Goal: Register for event/course

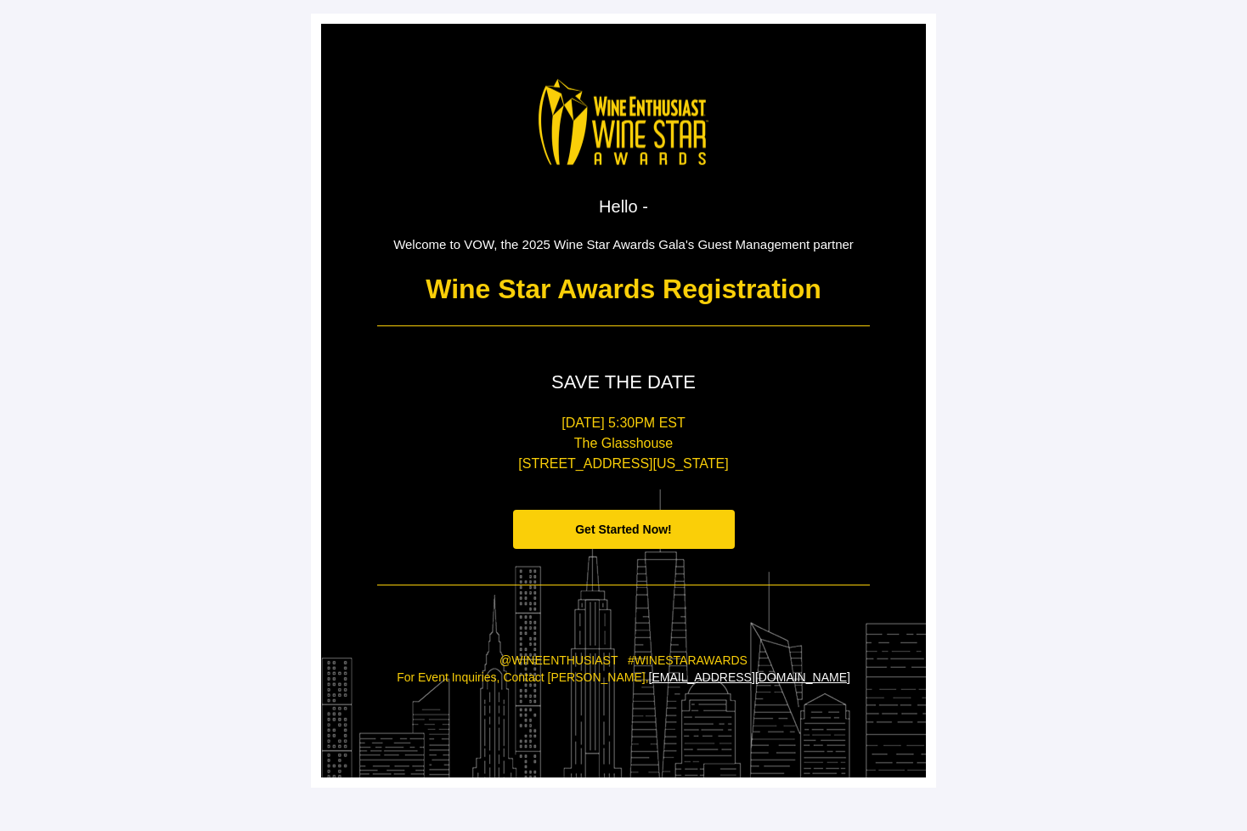
click at [695, 526] on span "Get Started Now!" at bounding box center [624, 530] width 222 height 40
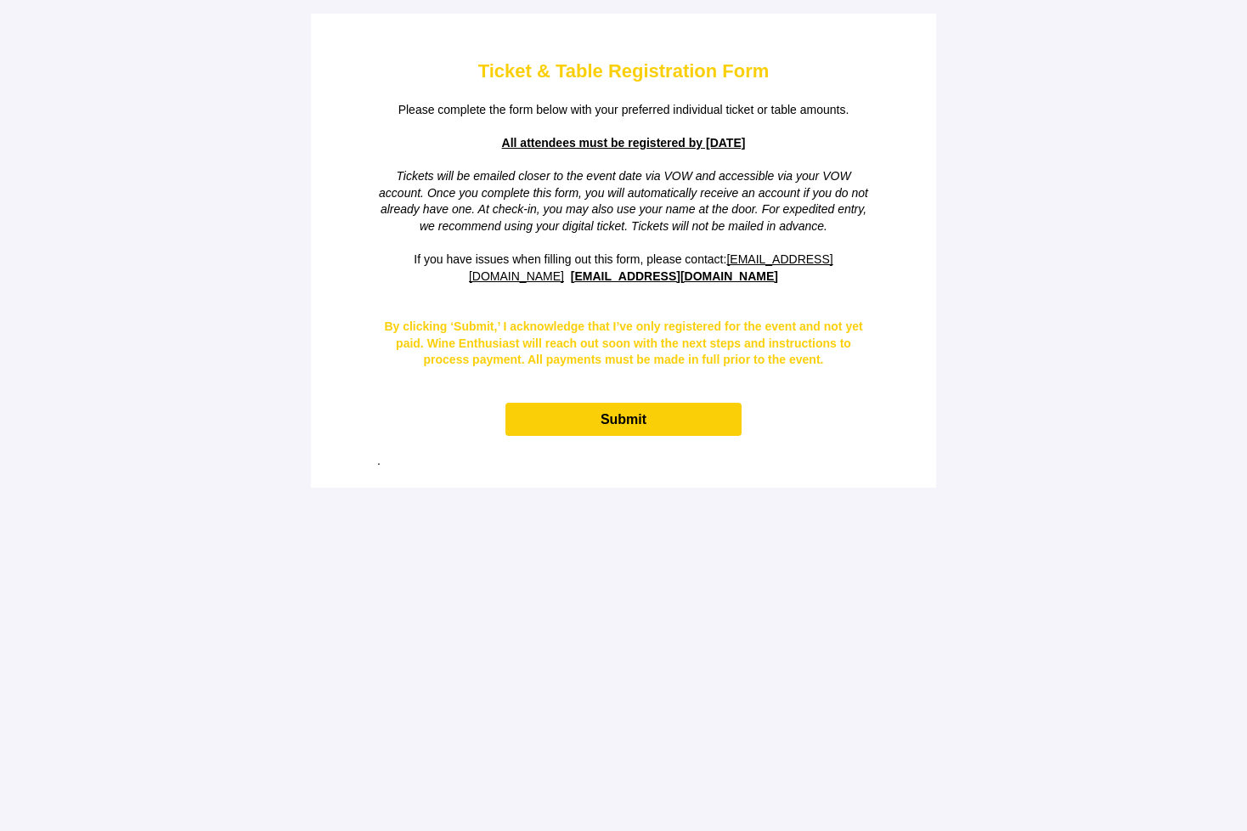
click at [685, 418] on span "Submit" at bounding box center [623, 419] width 236 height 33
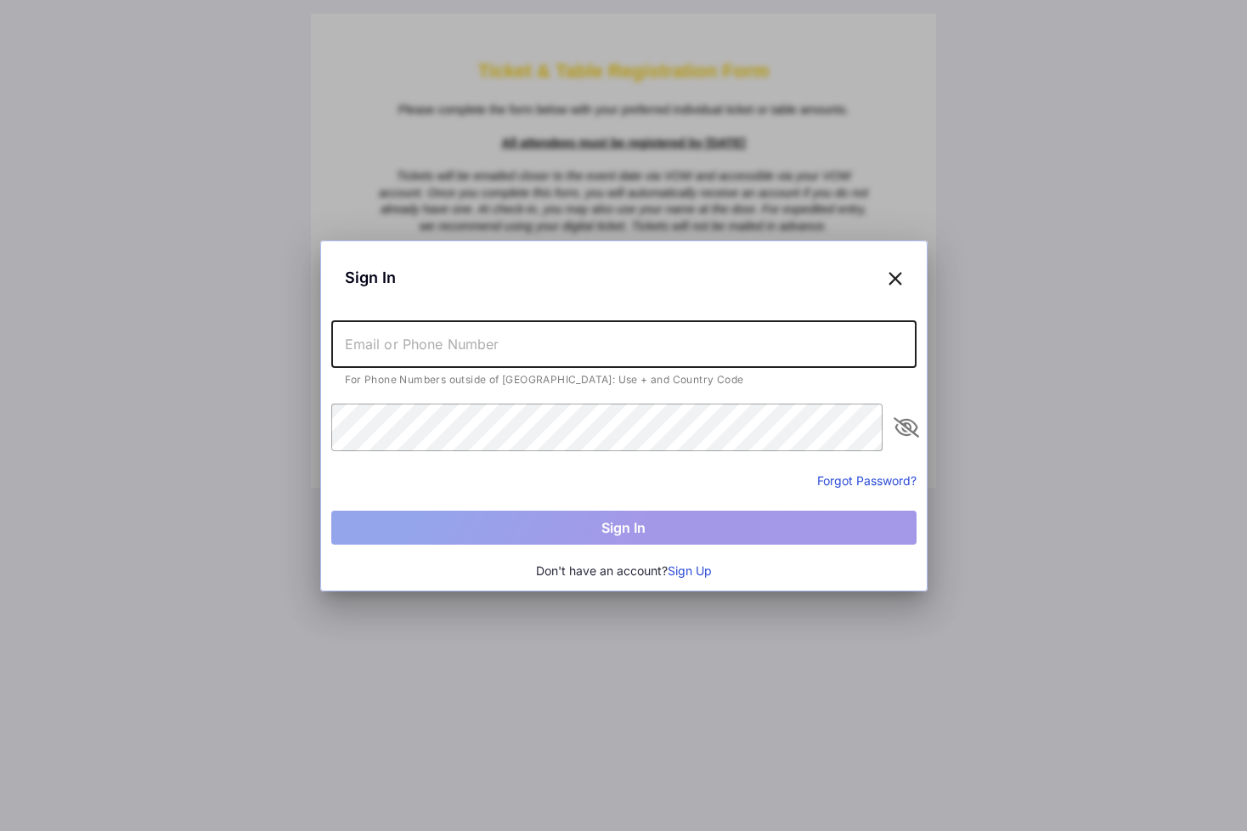
click at [652, 351] on input "text" at bounding box center [623, 344] width 585 height 48
type input "[EMAIL_ADDRESS][DOMAIN_NAME]"
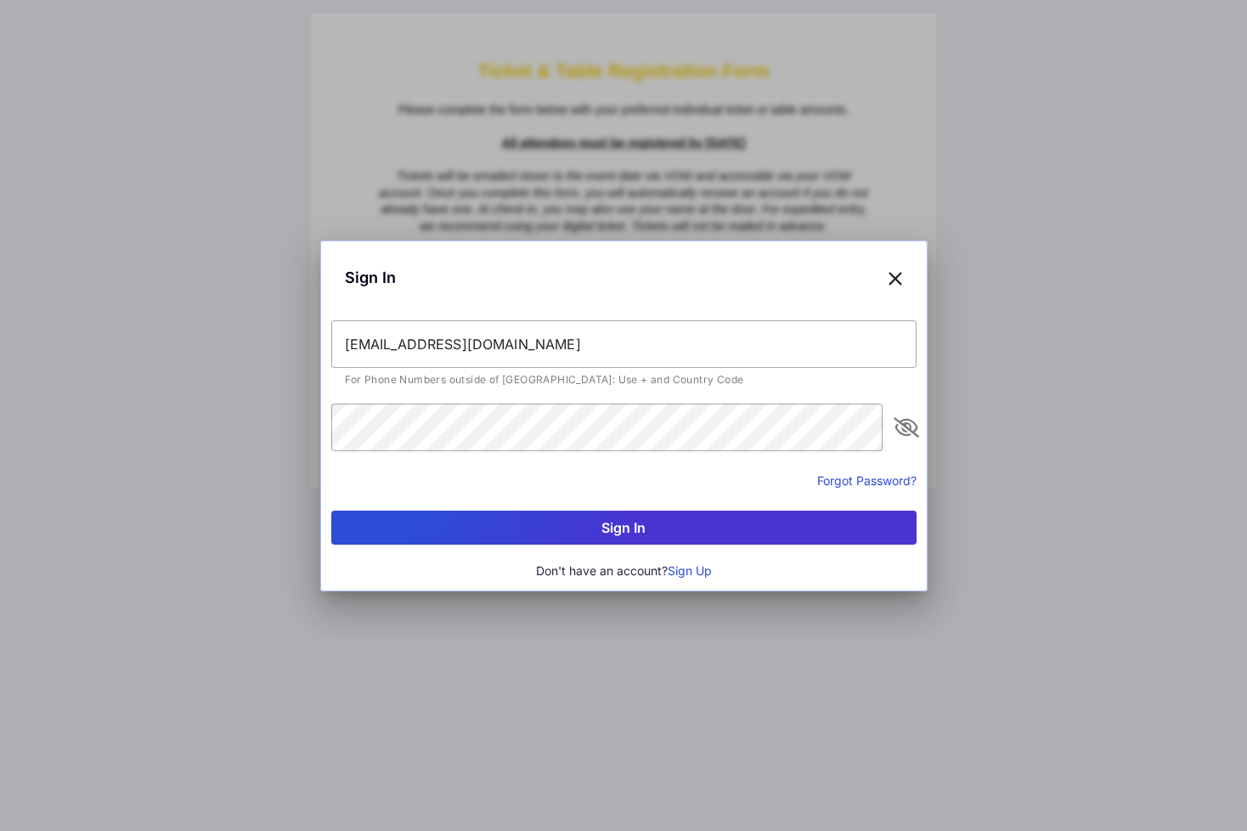
click at [637, 528] on button "Sign In" at bounding box center [623, 527] width 585 height 34
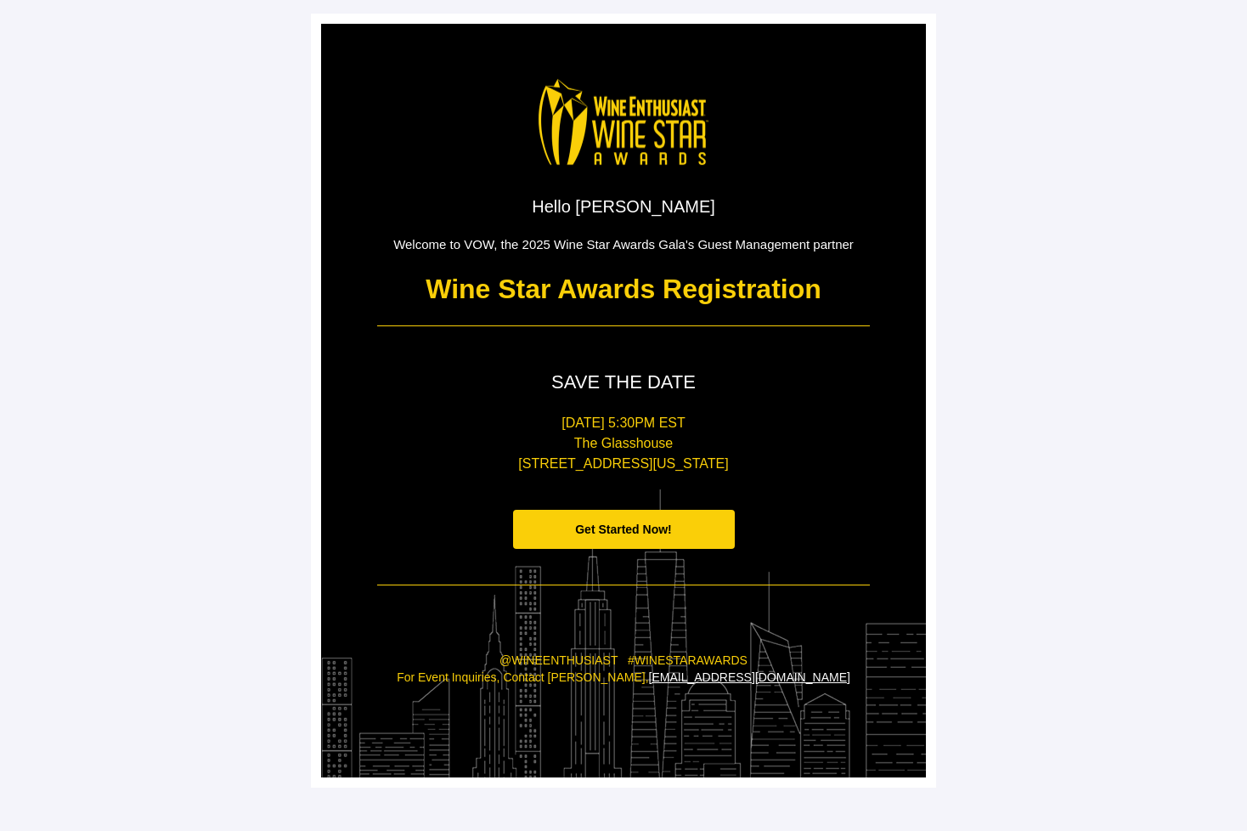
click at [599, 522] on span "Get Started Now!" at bounding box center [623, 529] width 97 height 14
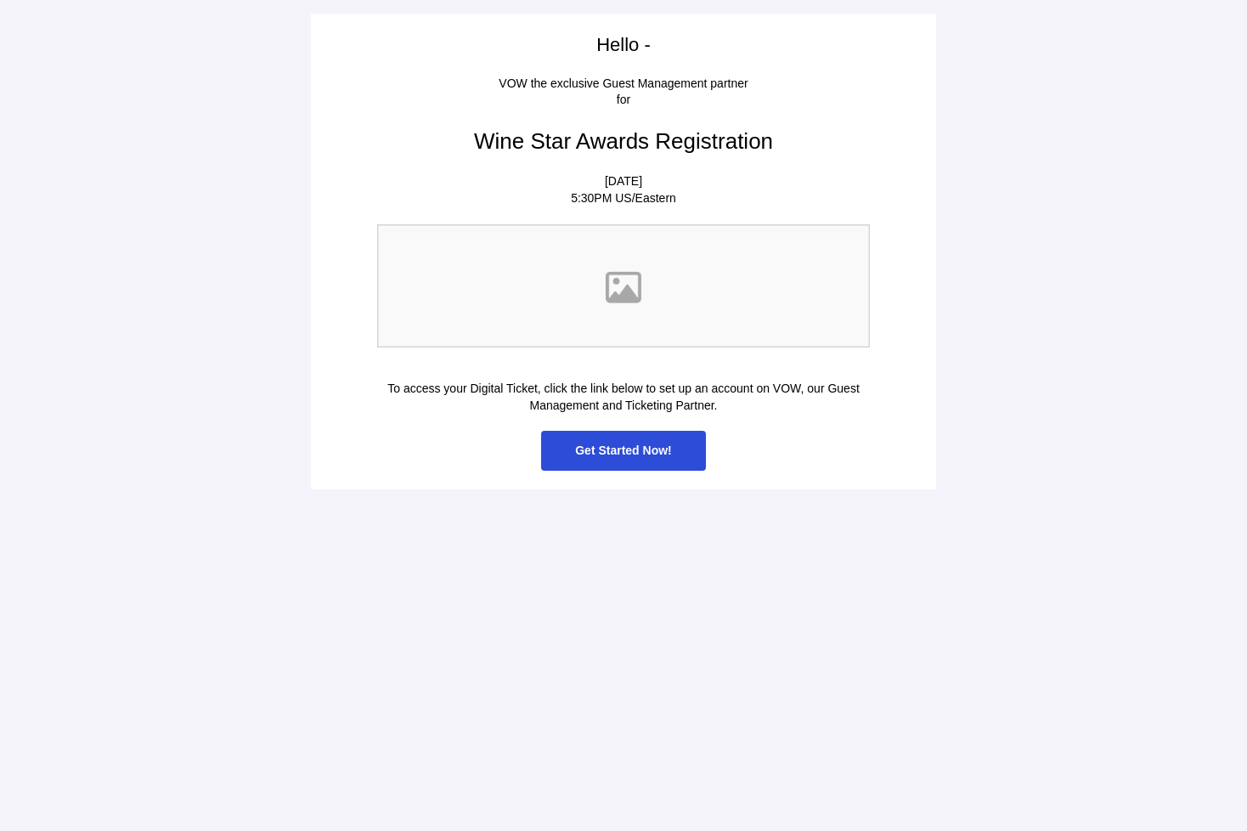
click at [652, 453] on span "Get Started Now!" at bounding box center [623, 450] width 97 height 14
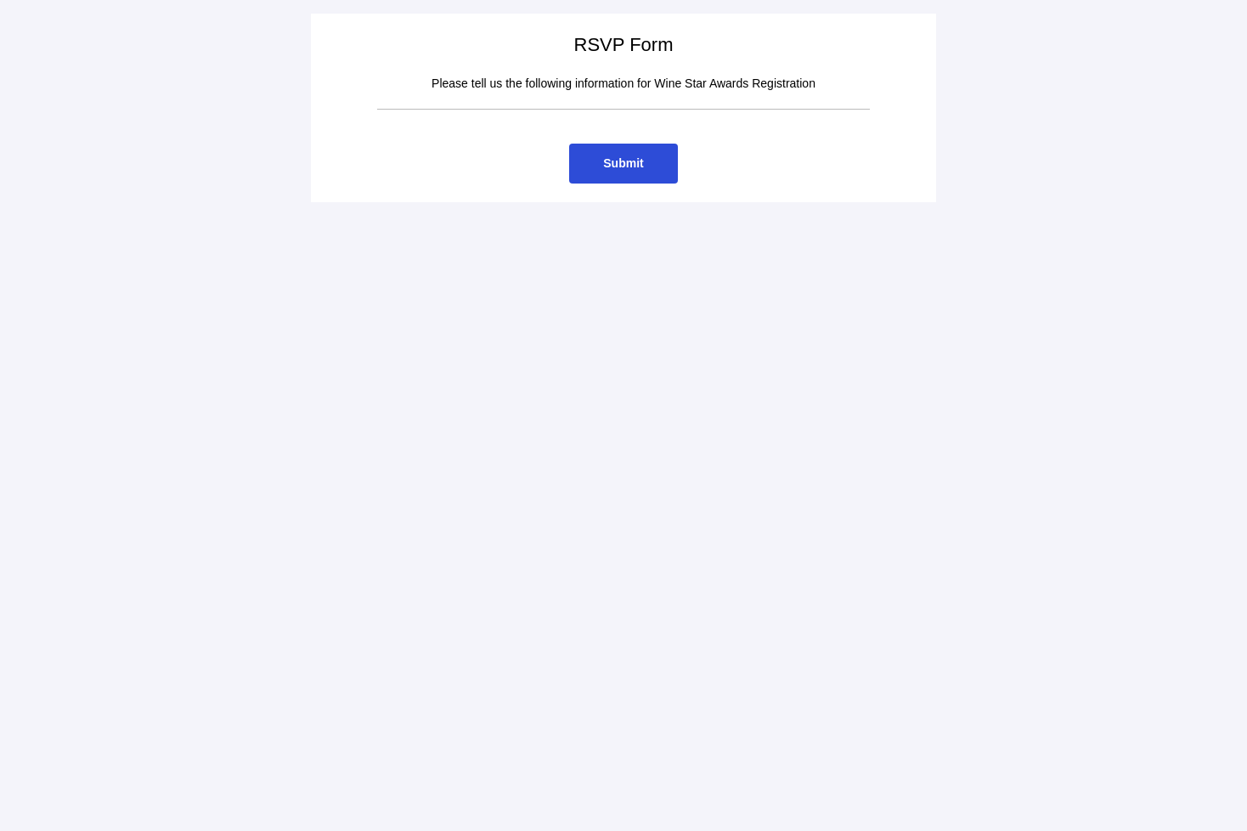
click at [636, 161] on span "Submit" at bounding box center [623, 163] width 40 height 14
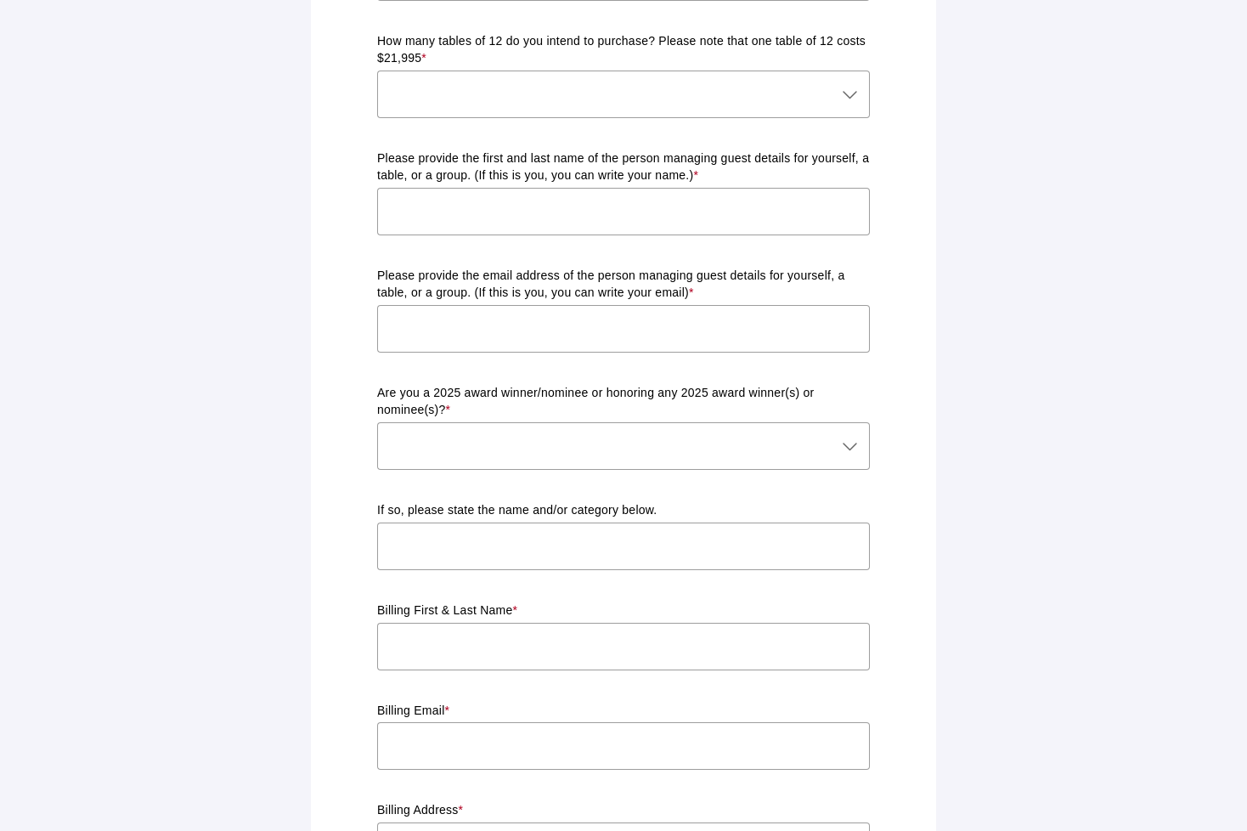
scroll to position [571, 0]
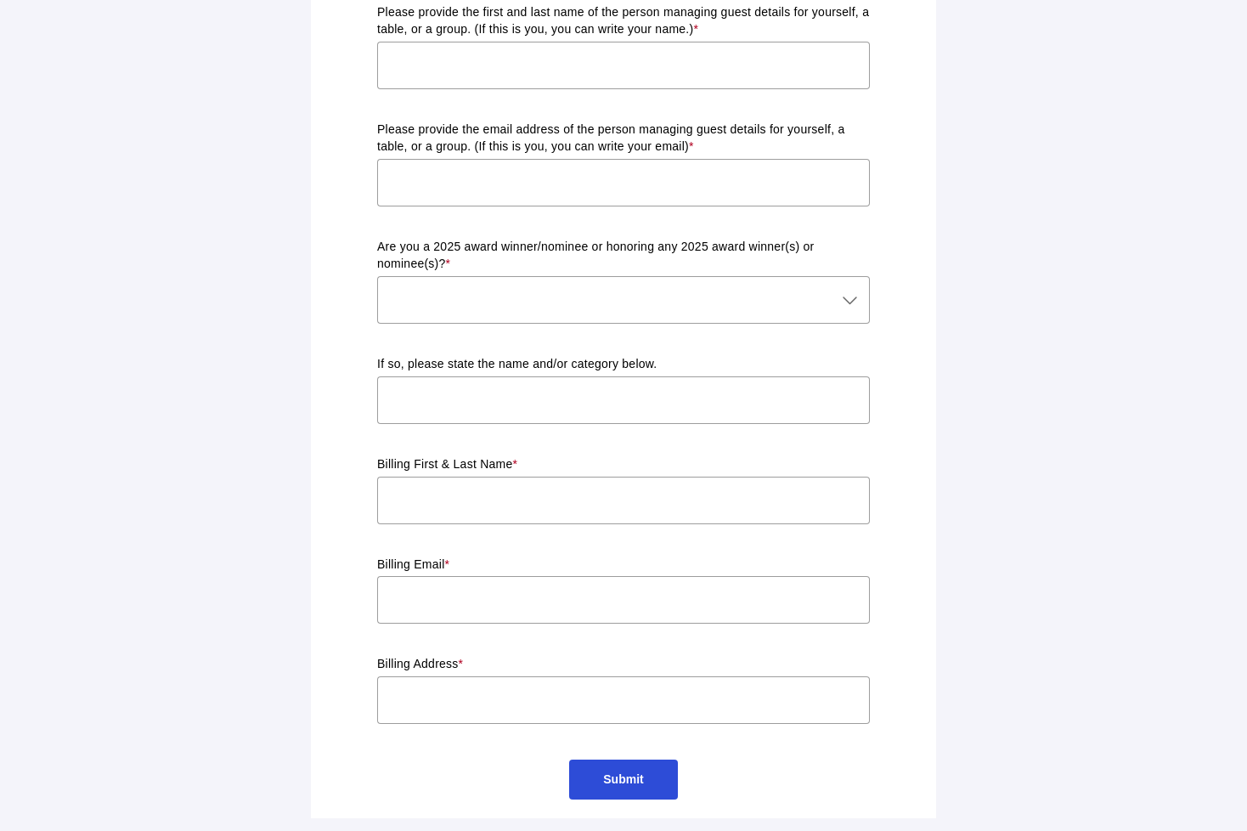
click at [630, 779] on span "Submit" at bounding box center [623, 779] width 40 height 14
click at [1141, 622] on main "RSVP Form Please tell us the following information for Wine Star Awards Registr…" at bounding box center [623, 130] width 1247 height 1402
click at [955, 411] on main "RSVP Form Please tell us the following information for Wine Star Awards Registr…" at bounding box center [623, 130] width 1247 height 1402
click at [949, 412] on div "RSVP Form Please tell us the following information for Wine Star Awards Registr…" at bounding box center [623, 130] width 652 height 1402
